Goal: Information Seeking & Learning: Learn about a topic

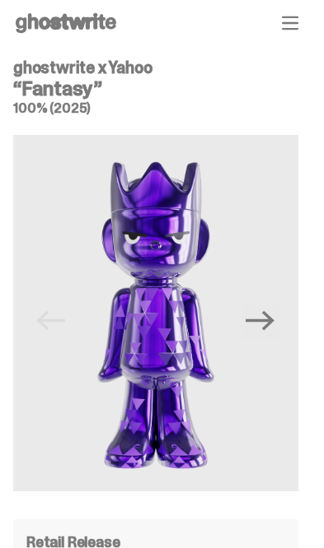
click at [295, 310] on img at bounding box center [155, 313] width 285 height 357
click at [278, 315] on button "Next" at bounding box center [260, 321] width 36 height 36
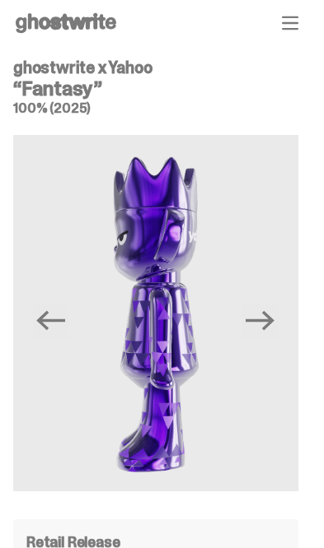
click at [278, 320] on button "Next" at bounding box center [260, 321] width 36 height 36
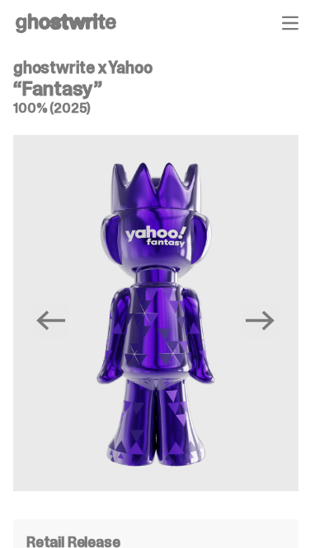
click at [296, 319] on img at bounding box center [155, 313] width 285 height 357
click at [293, 316] on img at bounding box center [155, 313] width 285 height 357
click at [291, 324] on img at bounding box center [155, 313] width 285 height 357
click at [291, 320] on img at bounding box center [155, 313] width 285 height 357
click at [278, 331] on button "Next" at bounding box center [260, 321] width 36 height 36
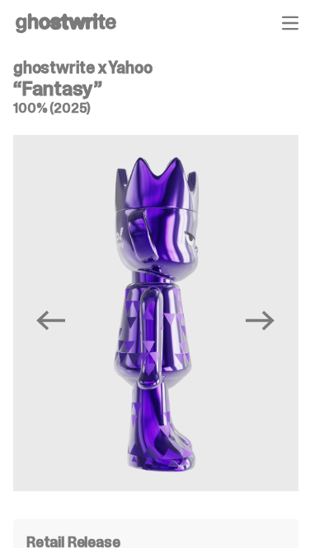
click at [274, 325] on icon "Next" at bounding box center [259, 320] width 29 height 29
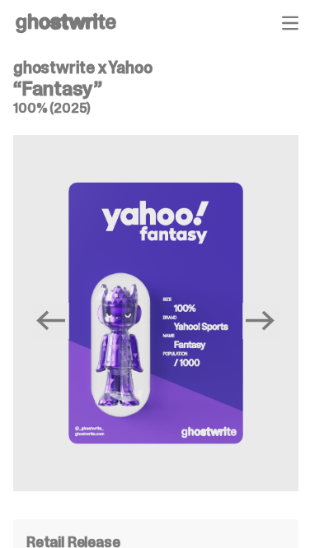
click at [292, 333] on img at bounding box center [155, 313] width 285 height 357
click at [292, 340] on img at bounding box center [155, 313] width 285 height 357
click at [278, 321] on button "Next" at bounding box center [260, 321] width 36 height 36
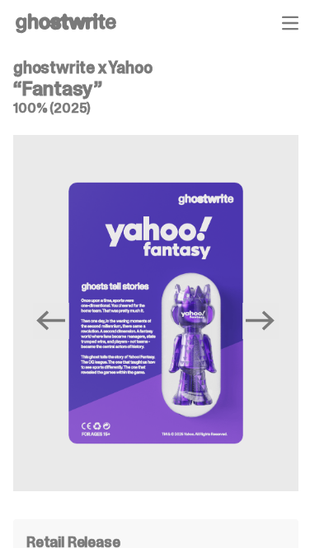
click at [274, 316] on icon "Next" at bounding box center [259, 320] width 29 height 29
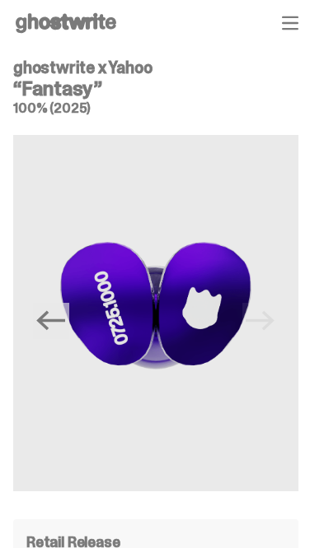
click at [287, 316] on img at bounding box center [155, 313] width 285 height 357
click at [288, 321] on img at bounding box center [155, 313] width 285 height 357
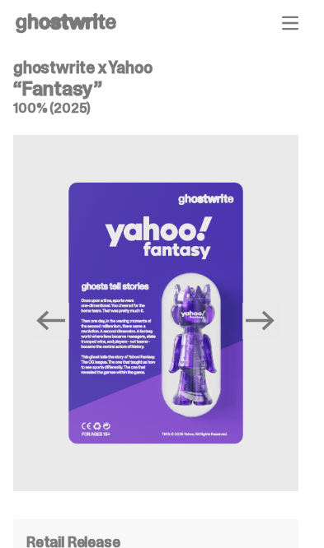
click at [278, 307] on button "Next" at bounding box center [260, 321] width 36 height 36
